Goal: Browse casually

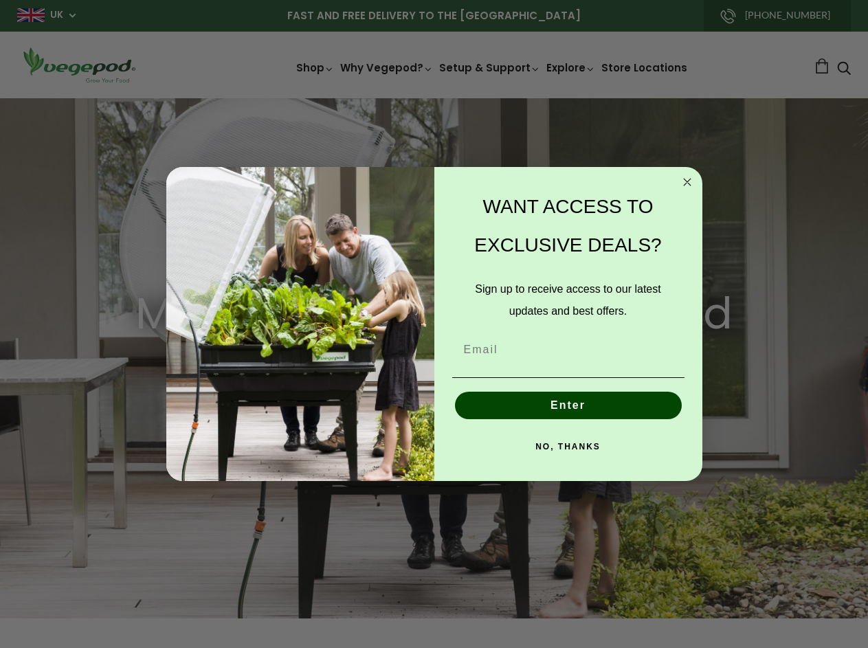
scroll to position [0, 411]
click at [434, 324] on img "POPUP Form" at bounding box center [300, 324] width 268 height 314
click at [687, 182] on icon "Close dialog" at bounding box center [687, 182] width 7 height 7
click at [568, 405] on button "Enter" at bounding box center [568, 405] width 227 height 27
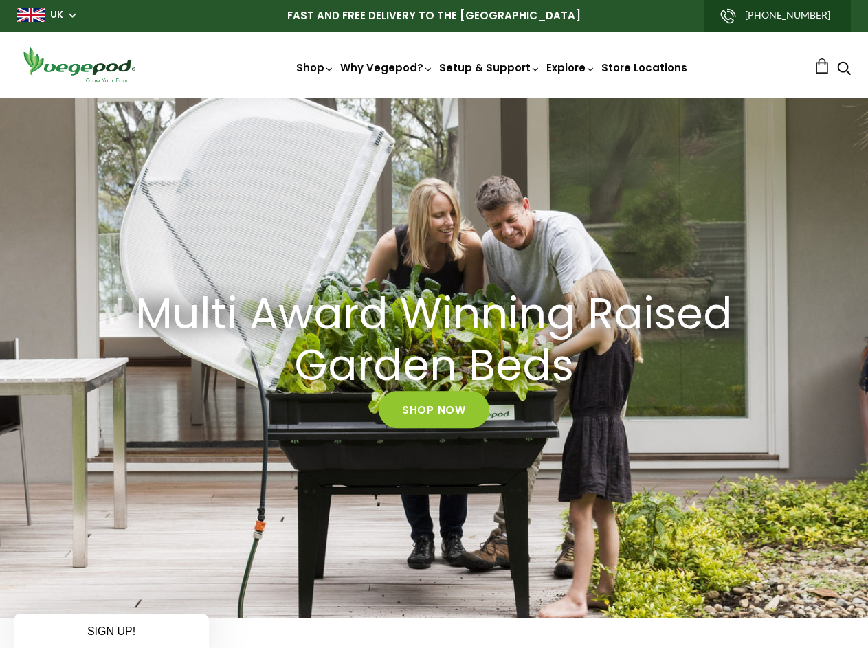
click at [568, 458] on div "NO, THANKS" at bounding box center [568, 478] width 240 height 41
